Goal: Information Seeking & Learning: Understand process/instructions

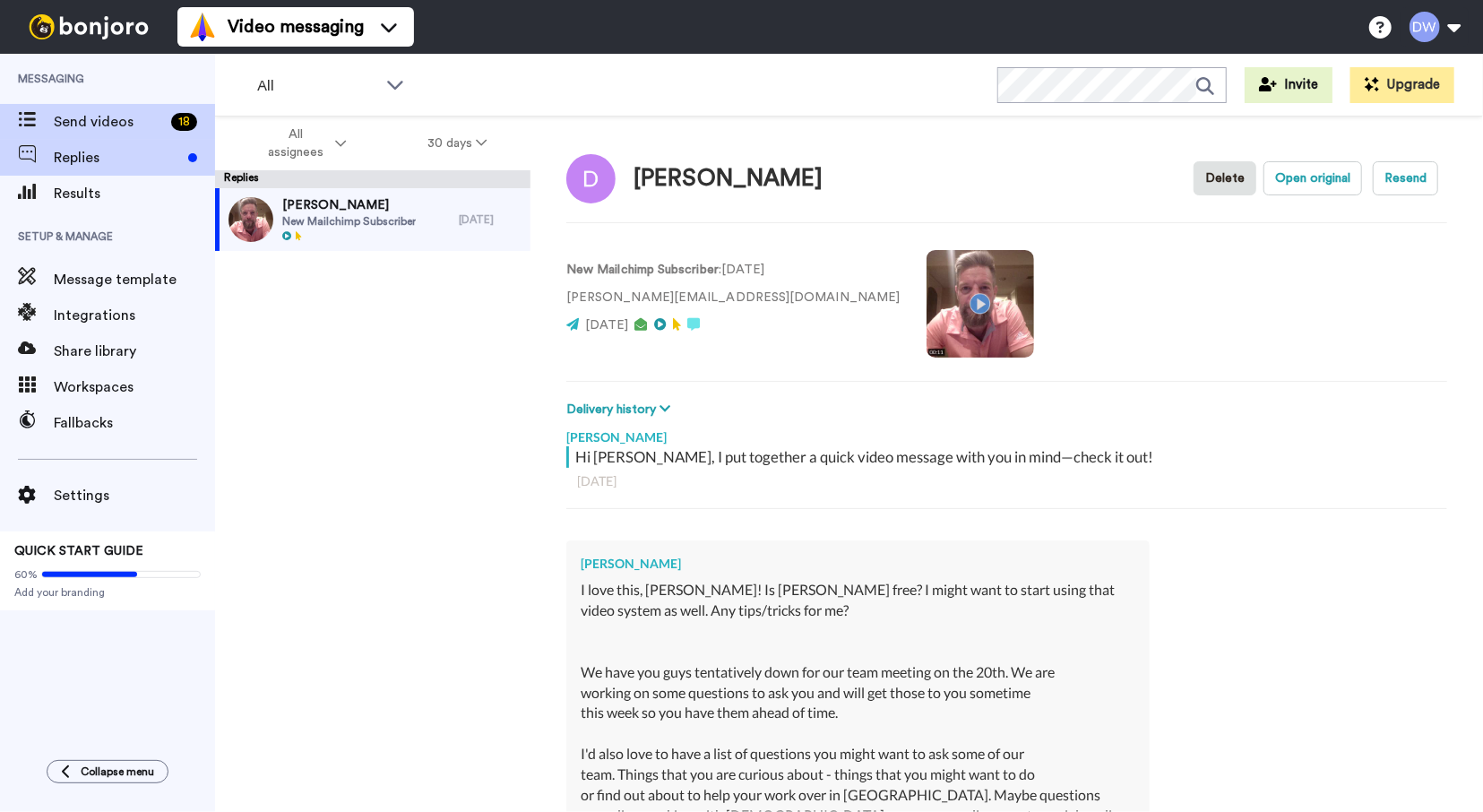
scroll to position [1792, 0]
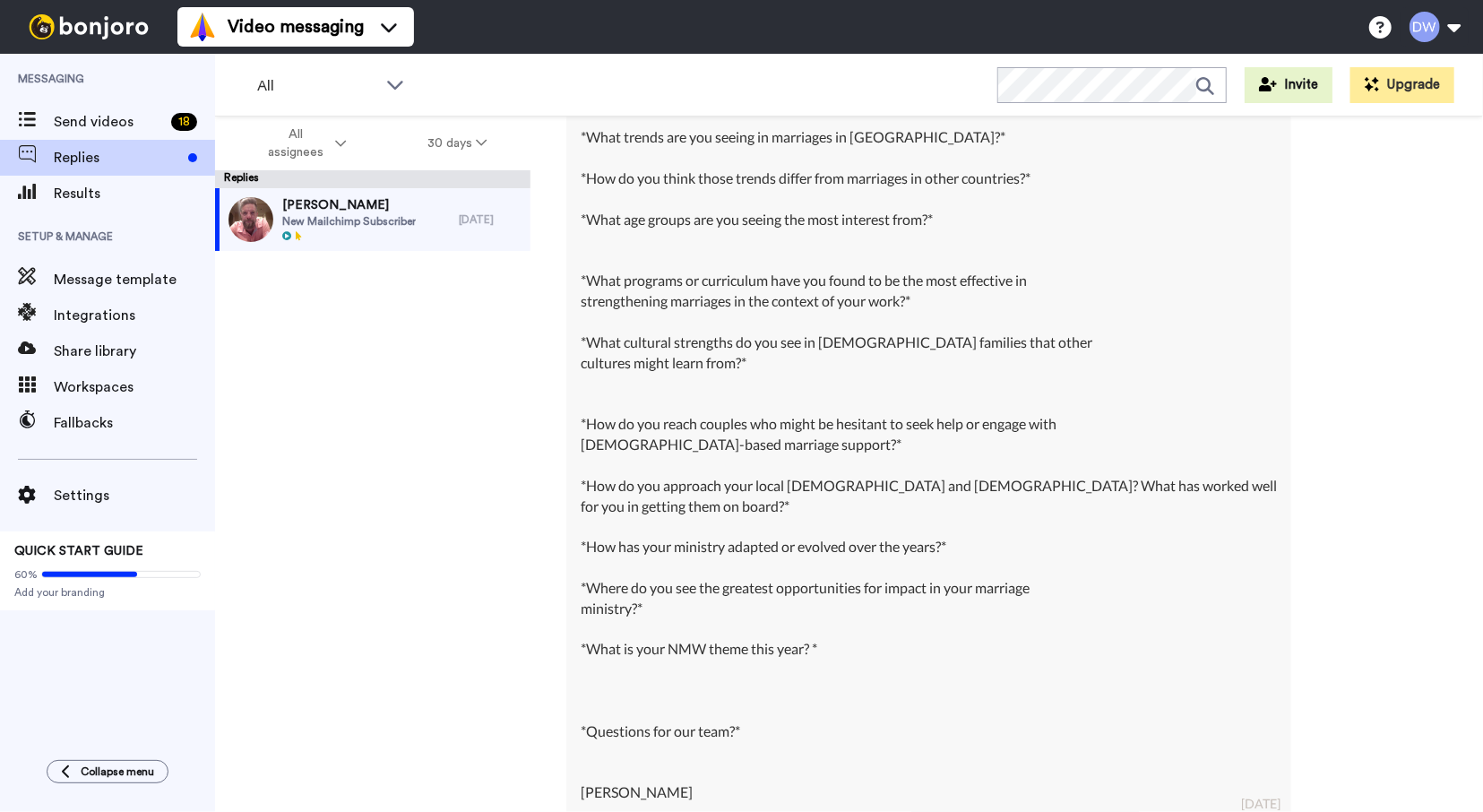
type textarea "x"
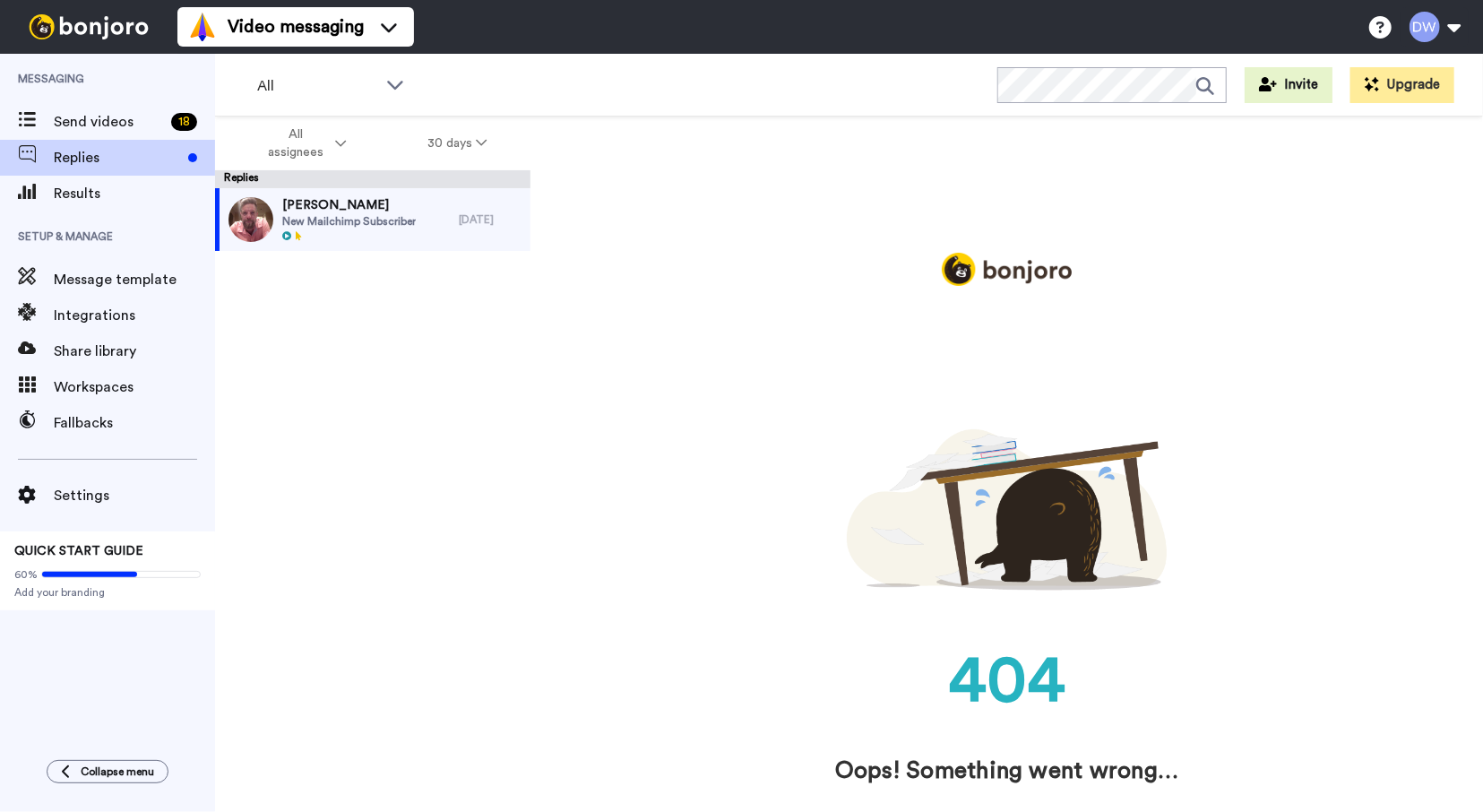
scroll to position [0, 0]
click at [97, 16] on img at bounding box center [89, 27] width 135 height 25
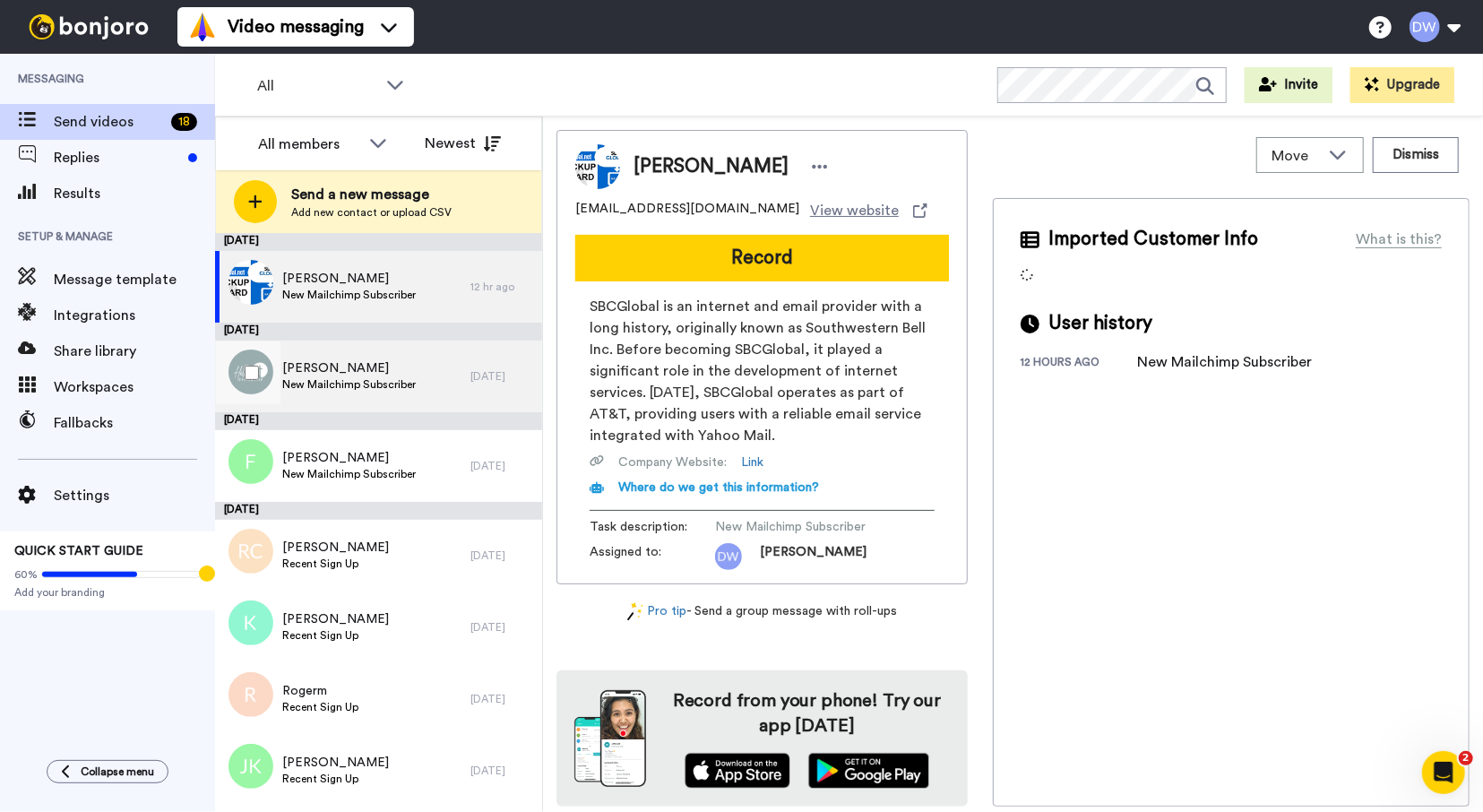
click at [419, 358] on div "Cory Dimler New Mailchimp Subscriber" at bounding box center [343, 376] width 256 height 72
